Goal: Navigation & Orientation: Find specific page/section

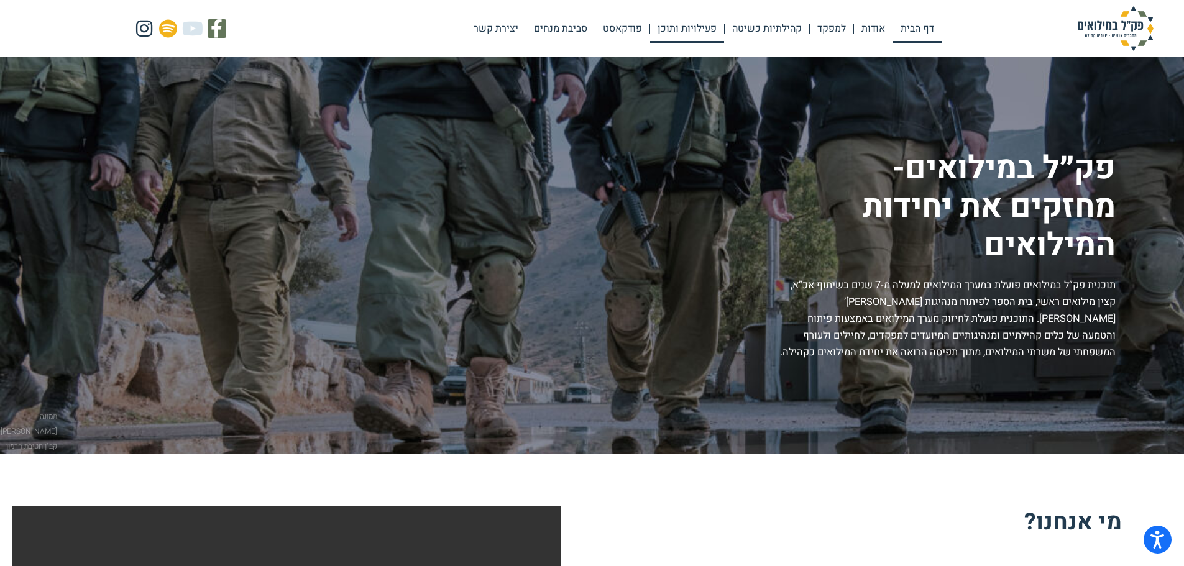
click at [699, 30] on link "פעילויות ותוכן" at bounding box center [687, 28] width 74 height 29
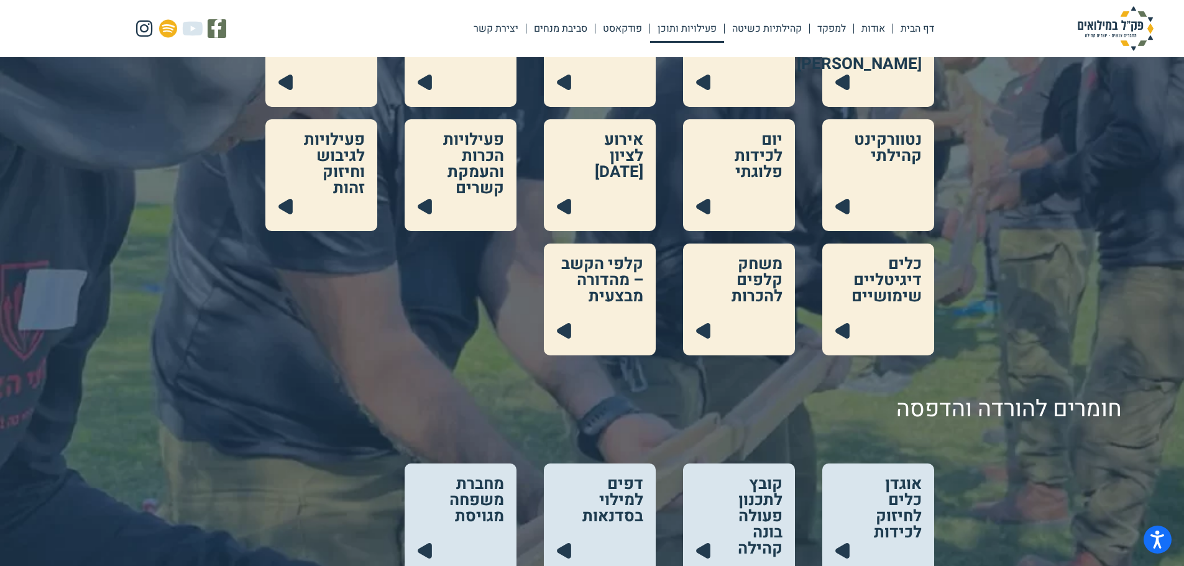
scroll to position [435, 0]
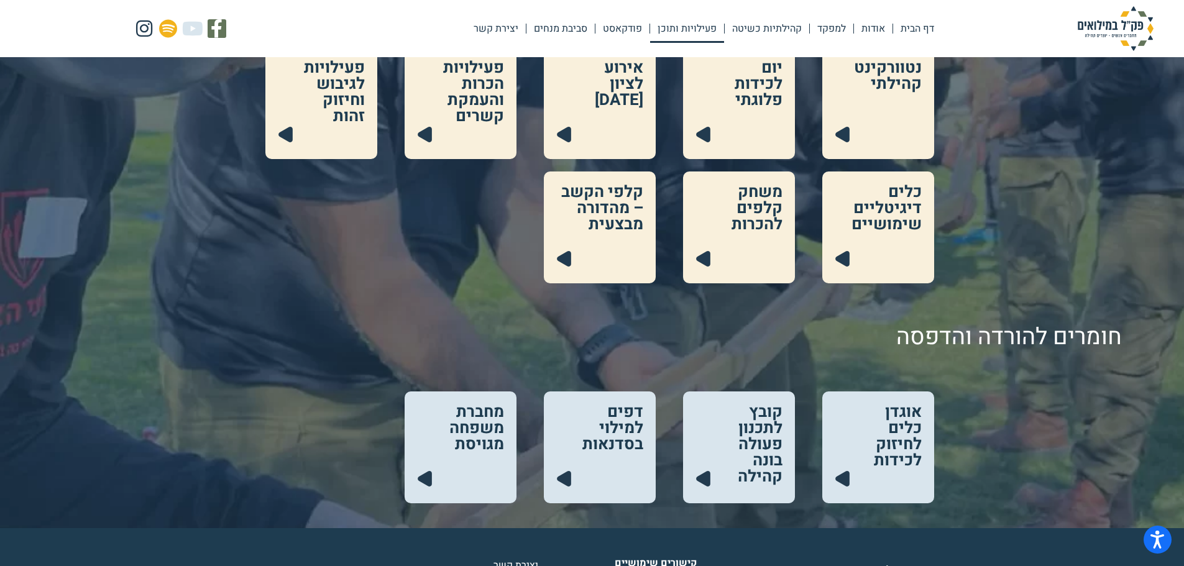
click at [899, 434] on link at bounding box center [878, 448] width 112 height 112
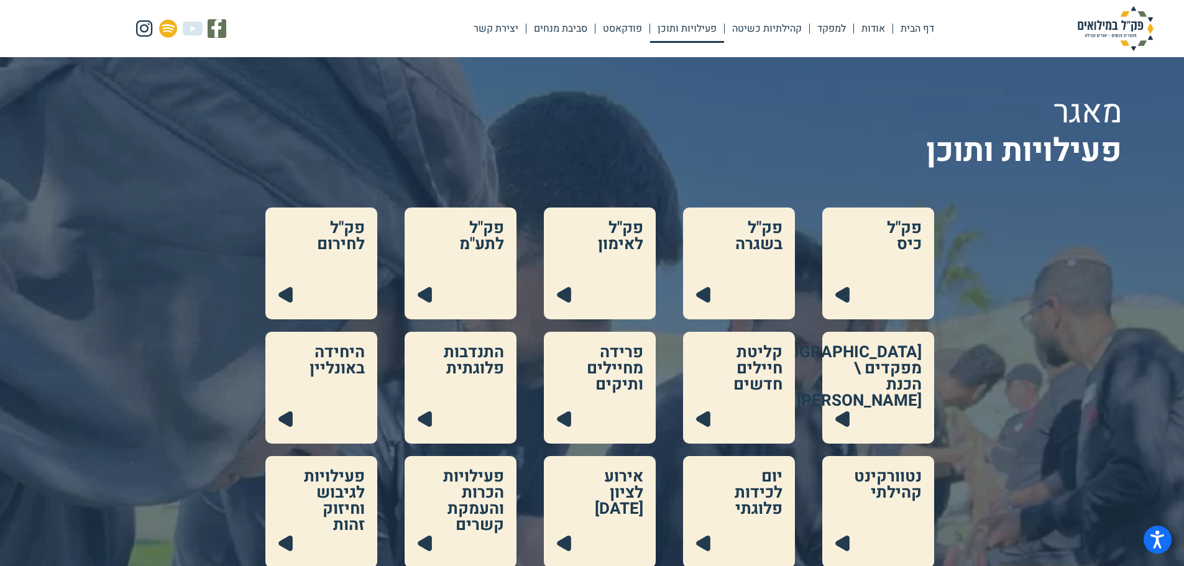
scroll to position [0, 0]
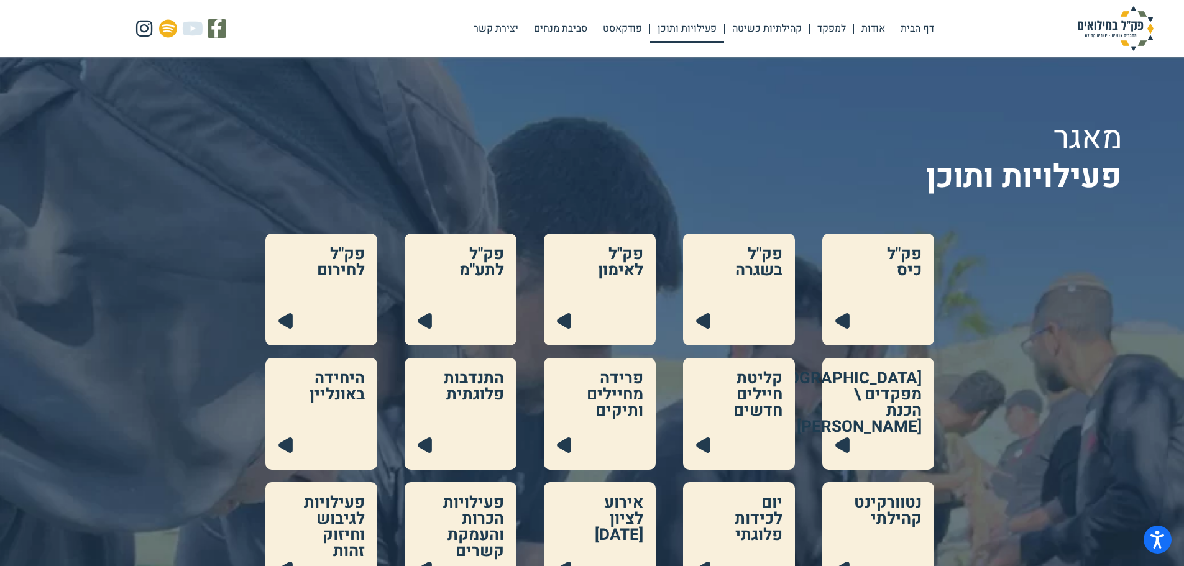
click at [896, 305] on link at bounding box center [878, 290] width 112 height 112
click at [779, 327] on link at bounding box center [739, 290] width 112 height 112
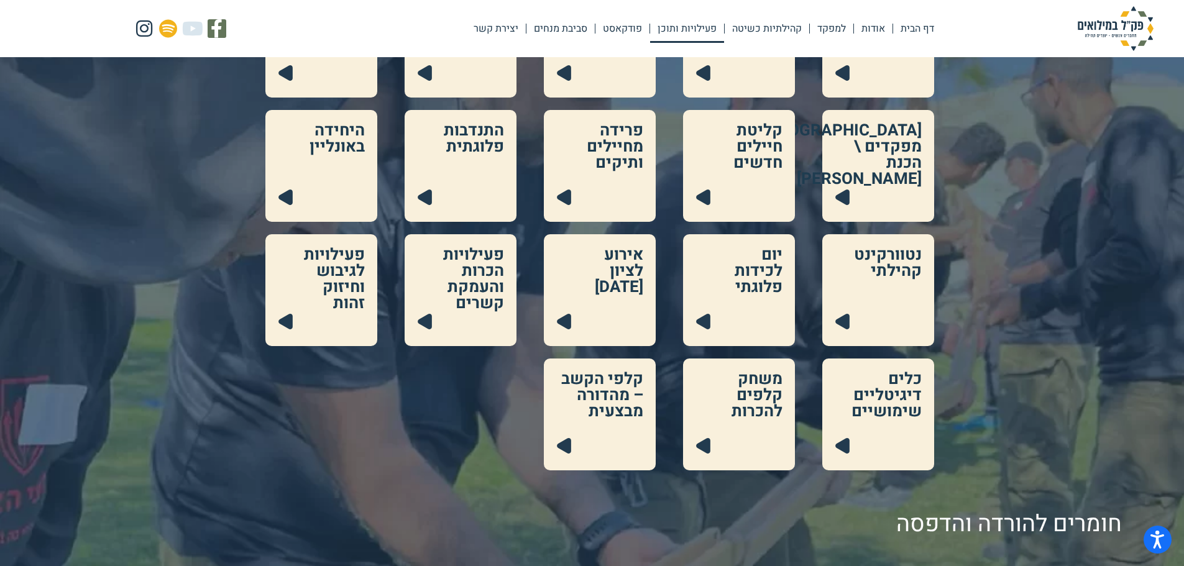
scroll to position [249, 0]
click at [717, 313] on link at bounding box center [739, 290] width 112 height 112
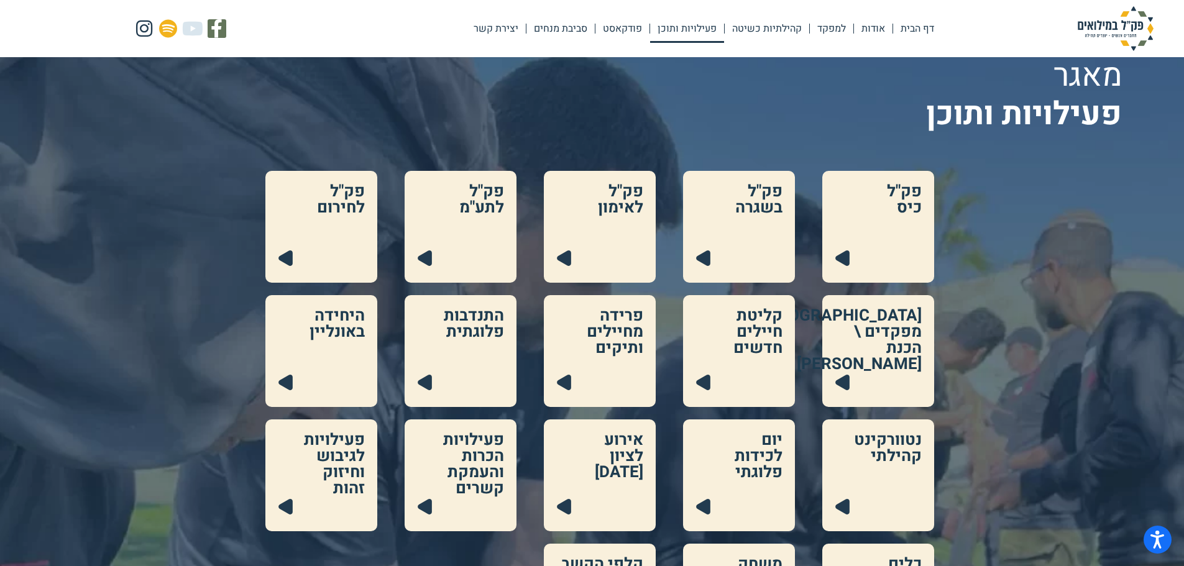
scroll to position [62, 0]
click at [774, 237] on link at bounding box center [739, 228] width 112 height 112
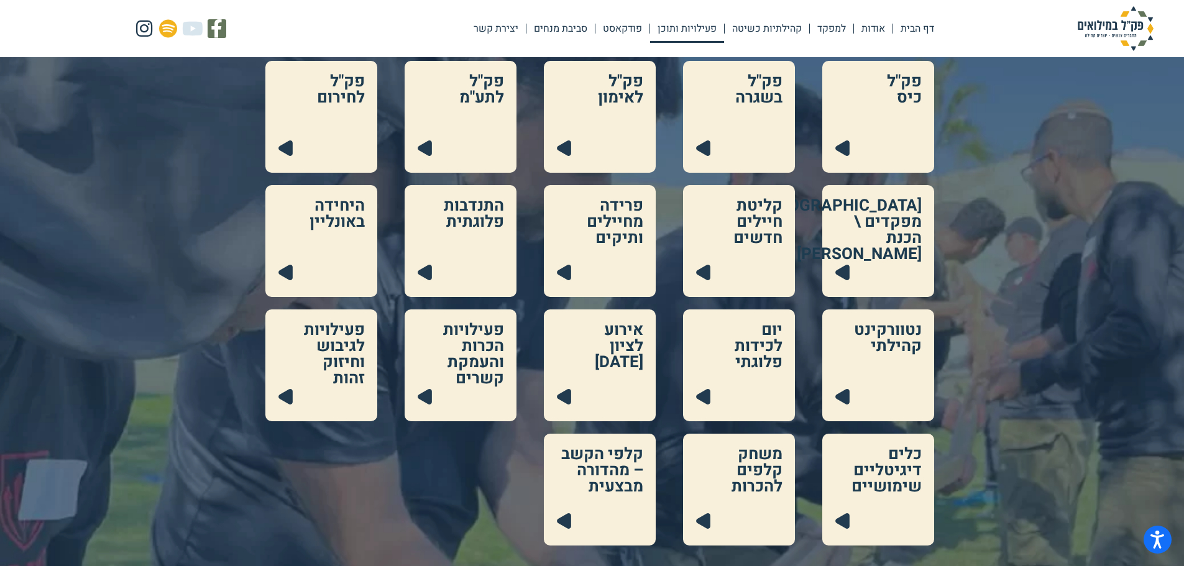
scroll to position [186, 0]
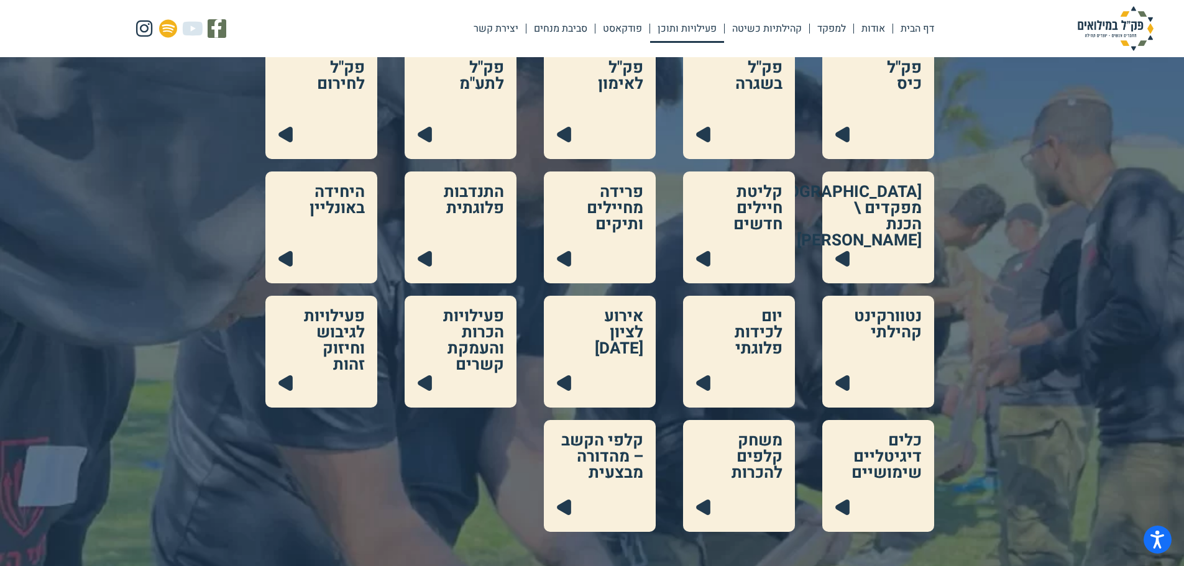
click at [743, 446] on link at bounding box center [739, 476] width 112 height 112
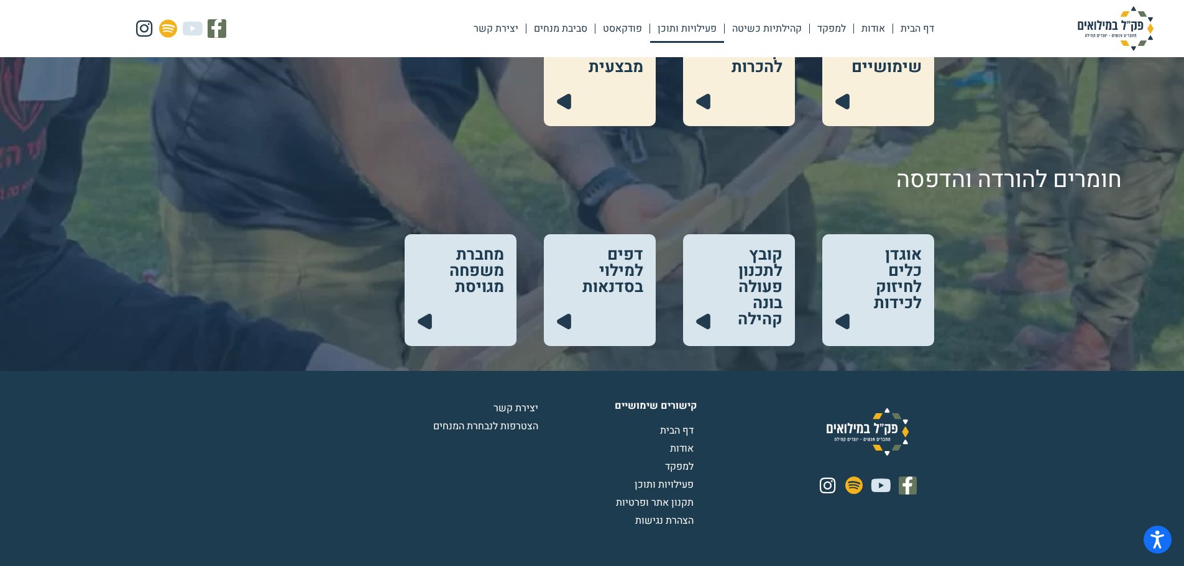
scroll to position [611, 0]
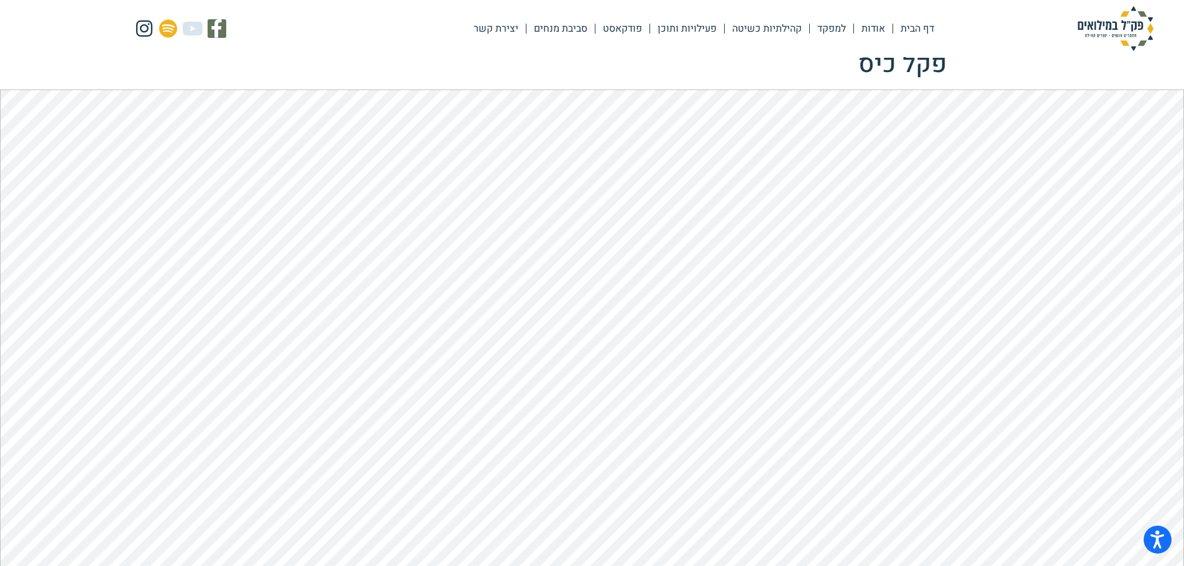
scroll to position [8, 0]
